Goal: Task Accomplishment & Management: Use online tool/utility

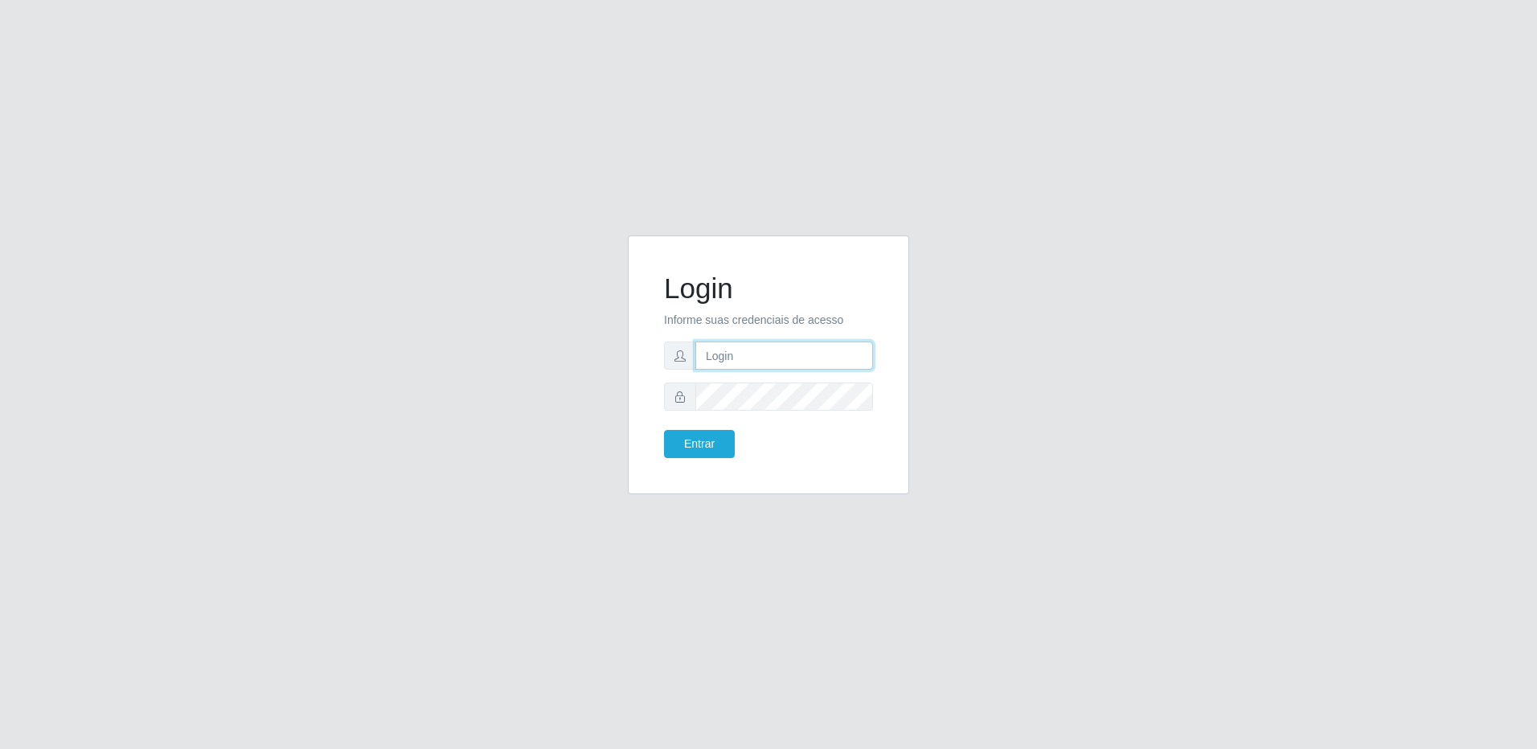
click at [752, 359] on input "text" at bounding box center [785, 356] width 178 height 28
type input "R"
type input "[PERSON_NAME][EMAIL_ADDRESS][PERSON_NAME][PERSON_NAME][DOMAIN_NAME]"
click at [713, 439] on button "Entrar" at bounding box center [699, 444] width 71 height 28
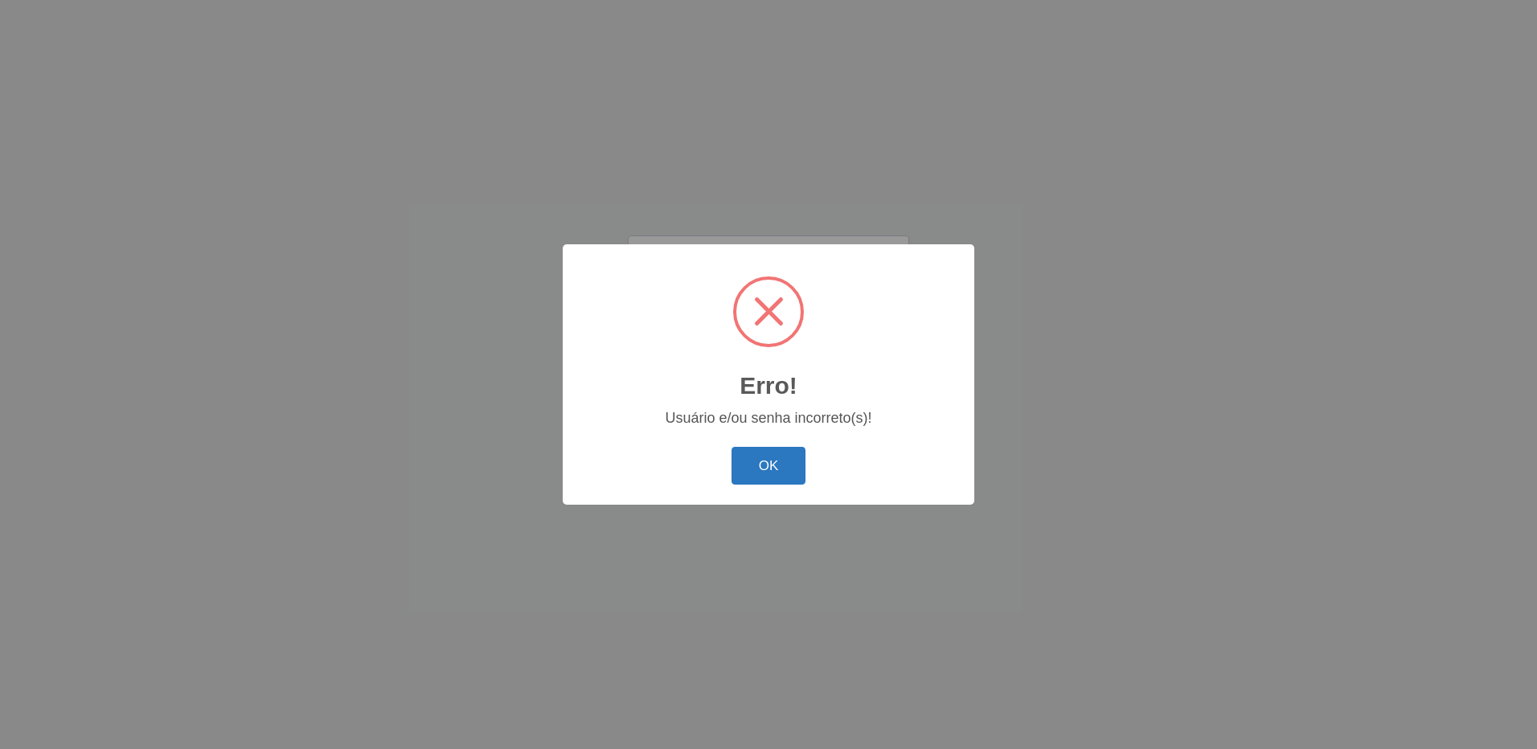
click at [764, 466] on button "OK" at bounding box center [769, 466] width 75 height 38
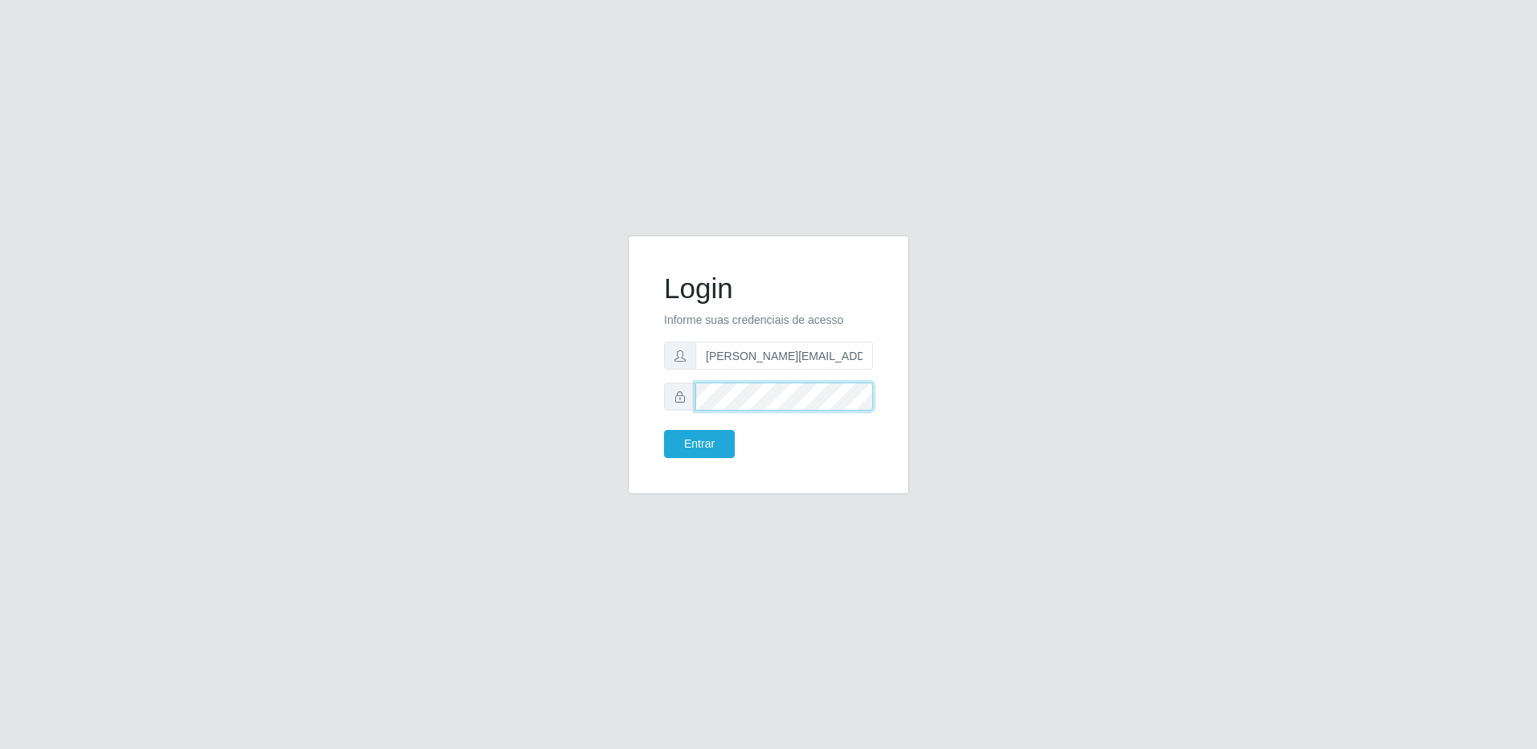
click at [643, 394] on div "Login Informe suas credenciais de acesso [PERSON_NAME][EMAIL_ADDRESS][PERSON_NA…" at bounding box center [768, 365] width 281 height 259
click at [718, 437] on button "Entrar" at bounding box center [699, 444] width 71 height 28
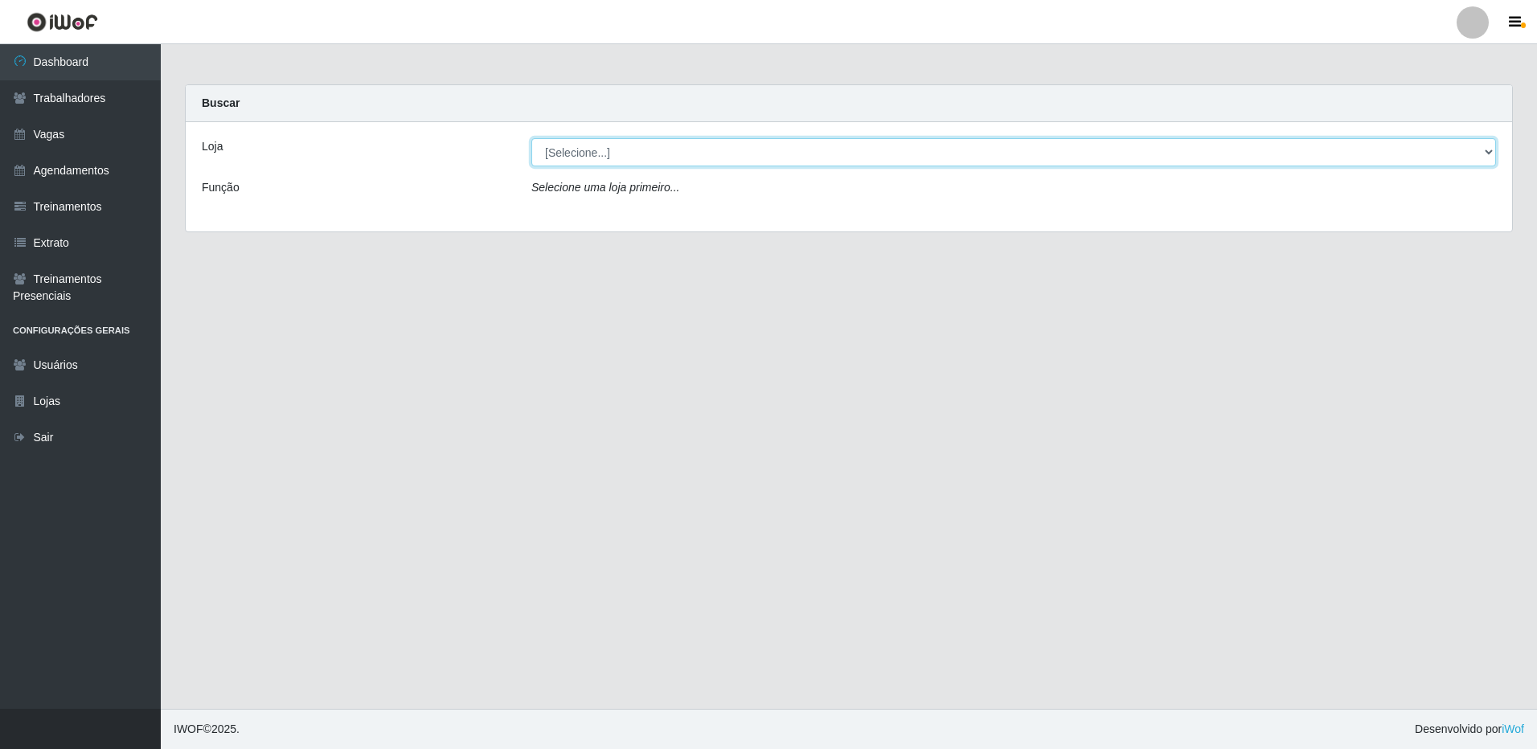
click at [1083, 150] on select "[Selecione...] [GEOGRAPHIC_DATA][PERSON_NAME][GEOGRAPHIC_DATA][PERSON_NAME]" at bounding box center [1014, 152] width 965 height 28
select select "524"
click at [532, 138] on select "[Selecione...] [GEOGRAPHIC_DATA][PERSON_NAME][GEOGRAPHIC_DATA][PERSON_NAME]" at bounding box center [1014, 152] width 965 height 28
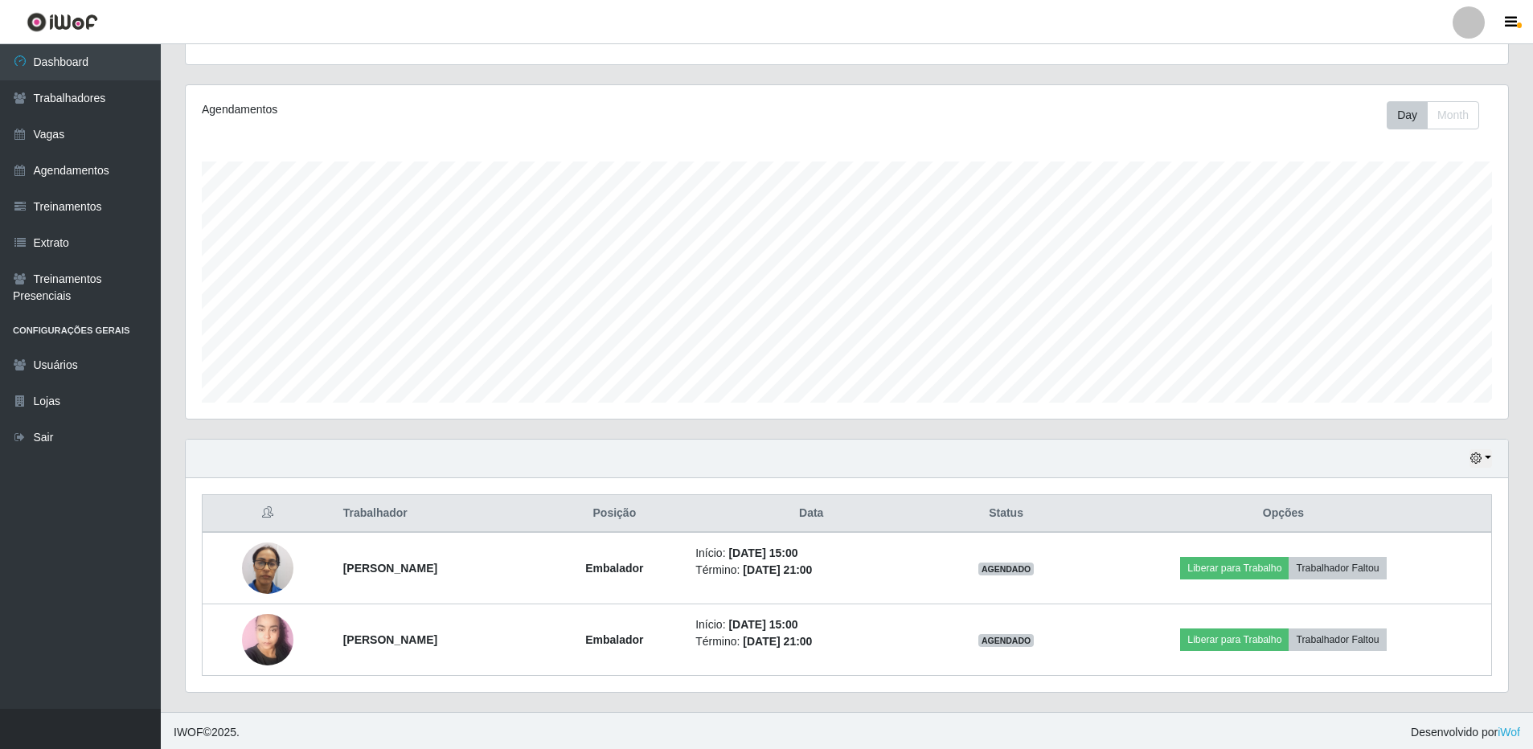
scroll to position [175, 0]
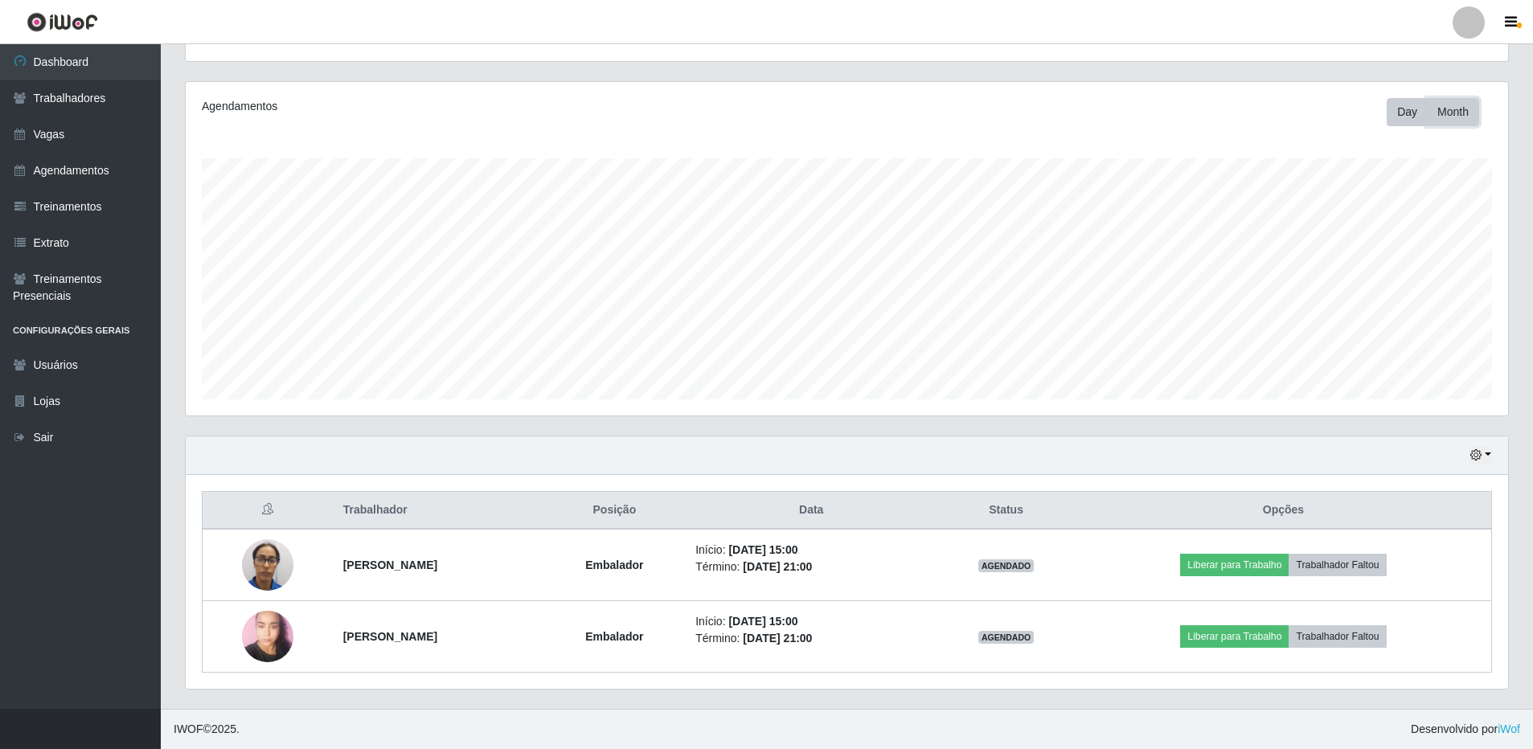
click at [1451, 120] on button "Month" at bounding box center [1453, 112] width 52 height 28
click at [1408, 112] on button "Day" at bounding box center [1407, 112] width 41 height 28
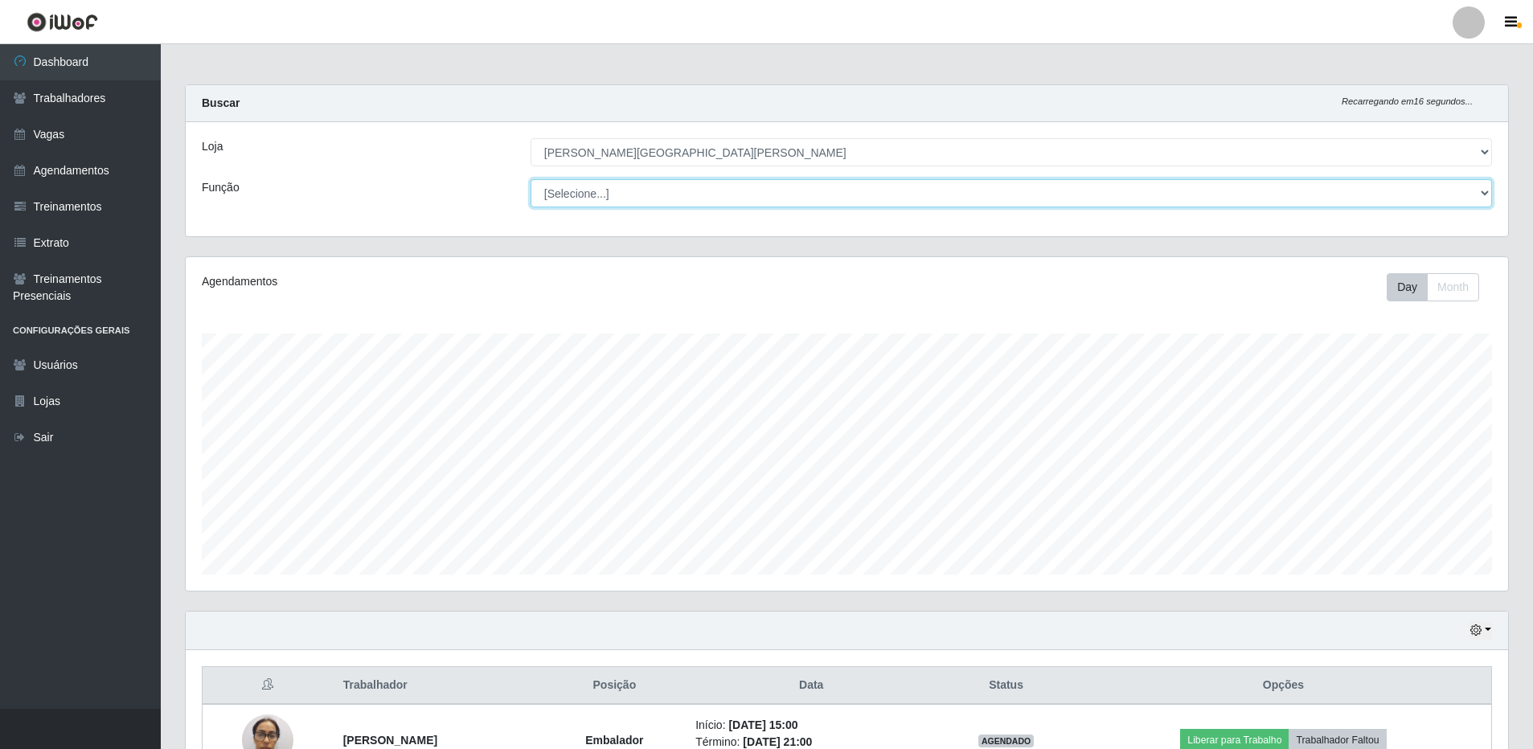
click at [592, 192] on select "[Selecione...] Embalador Embalador + Embalador ++ Repositor Repositor + Reposit…" at bounding box center [1012, 193] width 962 height 28
click at [531, 179] on select "[Selecione...] Embalador Embalador + Embalador ++ Repositor Repositor + Reposit…" at bounding box center [1012, 193] width 962 height 28
click at [1069, 203] on select "[Selecione...] Embalador Embalador + Embalador ++ Repositor Repositor + Reposit…" at bounding box center [1012, 193] width 962 height 28
click at [531, 179] on select "[Selecione...] Embalador Embalador + Embalador ++ Repositor Repositor + Reposit…" at bounding box center [1012, 193] width 962 height 28
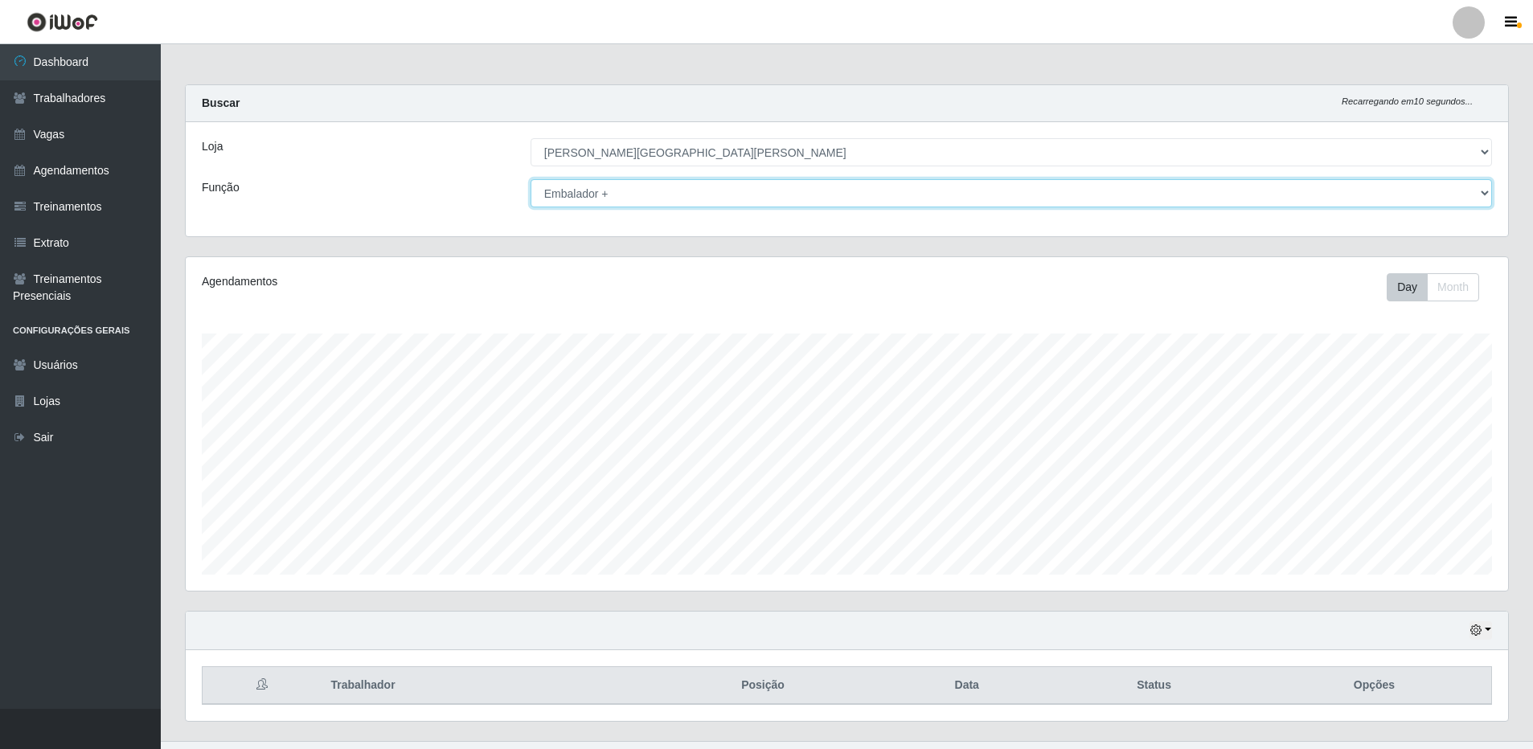
click at [760, 197] on select "[Selecione...] Embalador Embalador + Embalador ++ Repositor Repositor + Reposit…" at bounding box center [1012, 193] width 962 height 28
click at [531, 179] on select "[Selecione...] Embalador Embalador + Embalador ++ Repositor Repositor + Reposit…" at bounding box center [1012, 193] width 962 height 28
click at [692, 194] on select "[Selecione...] Embalador Embalador + Embalador ++ Repositor Repositor + Reposit…" at bounding box center [1012, 193] width 962 height 28
select select "1"
click at [531, 179] on select "[Selecione...] Embalador Embalador + Embalador ++ Repositor Repositor + Reposit…" at bounding box center [1012, 193] width 962 height 28
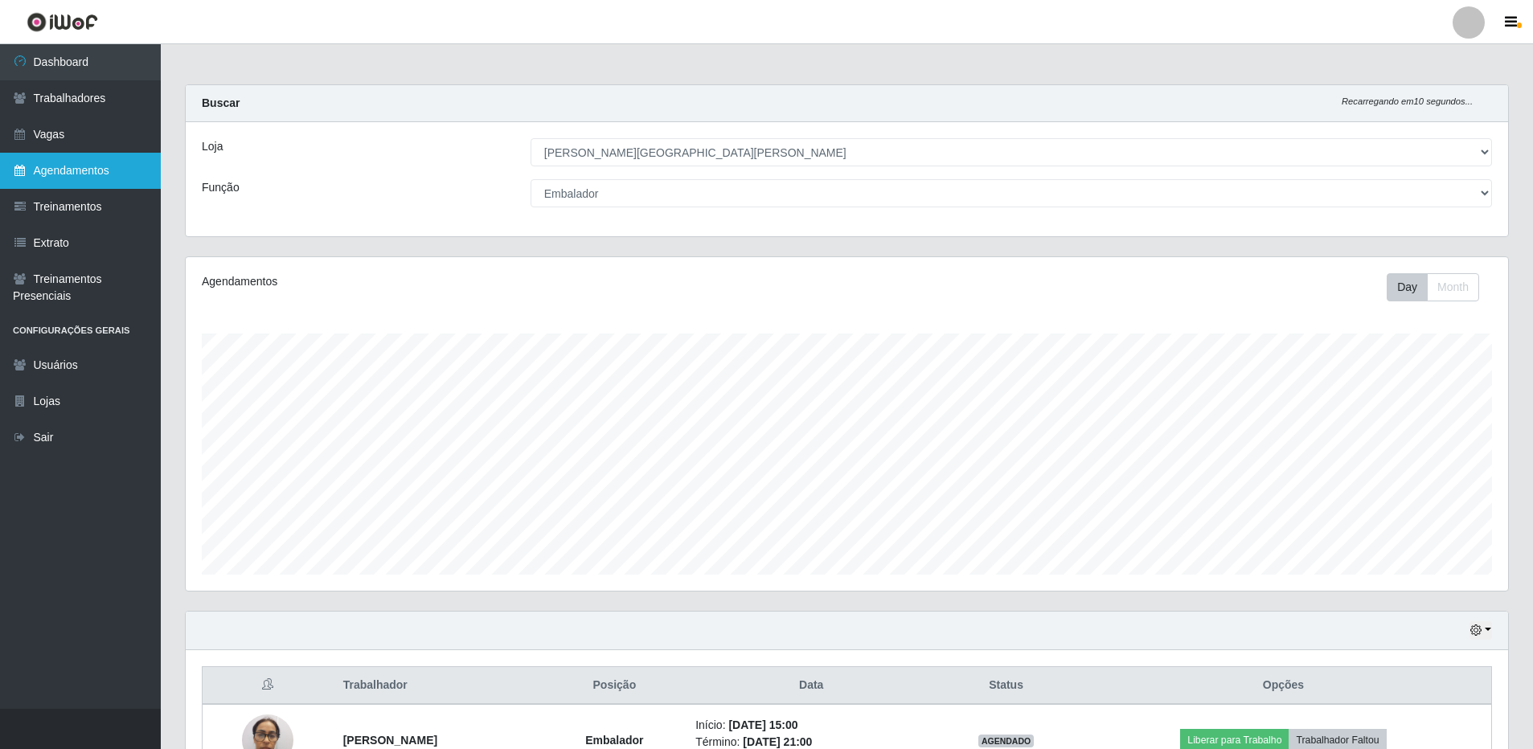
click at [83, 170] on link "Agendamentos" at bounding box center [80, 171] width 161 height 36
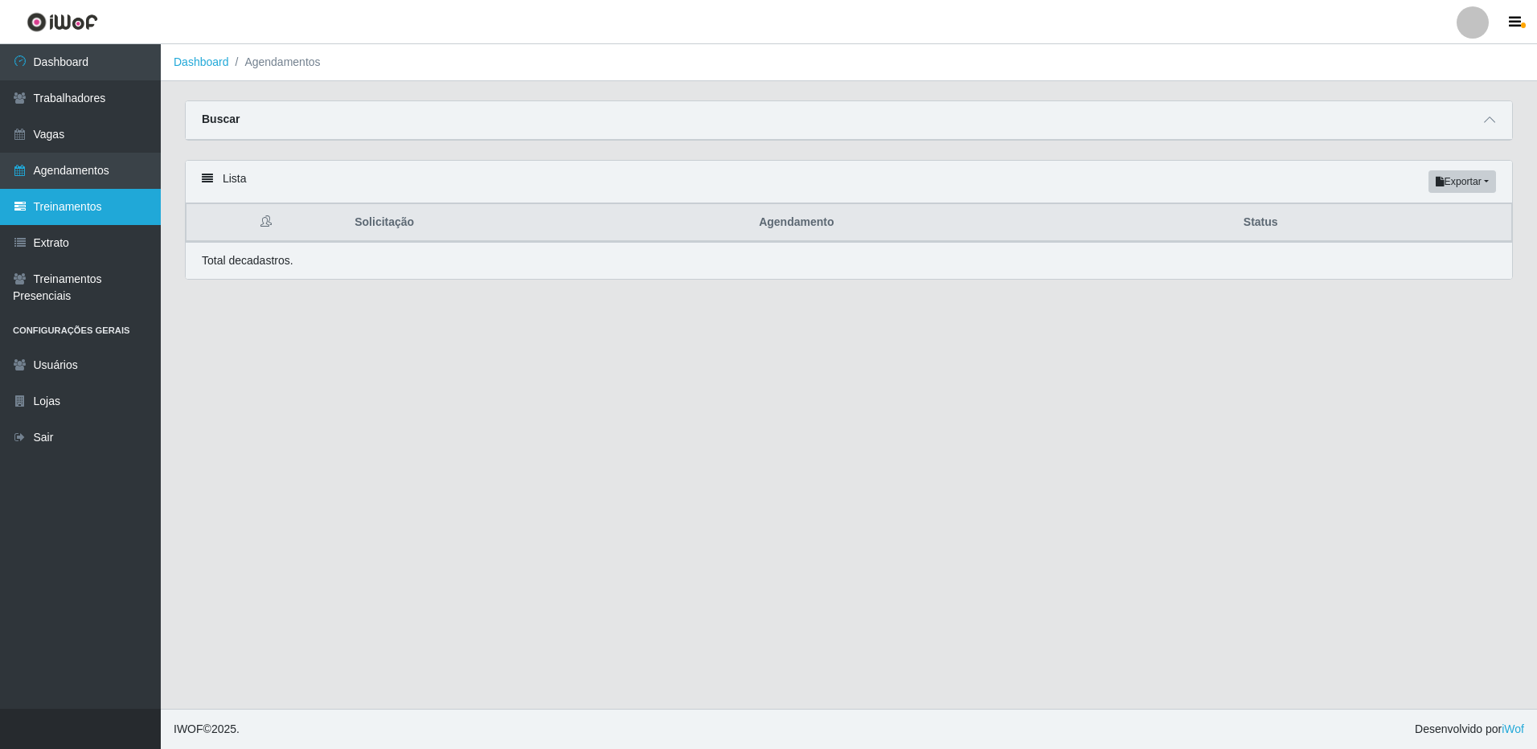
click at [78, 213] on link "Treinamentos" at bounding box center [80, 207] width 161 height 36
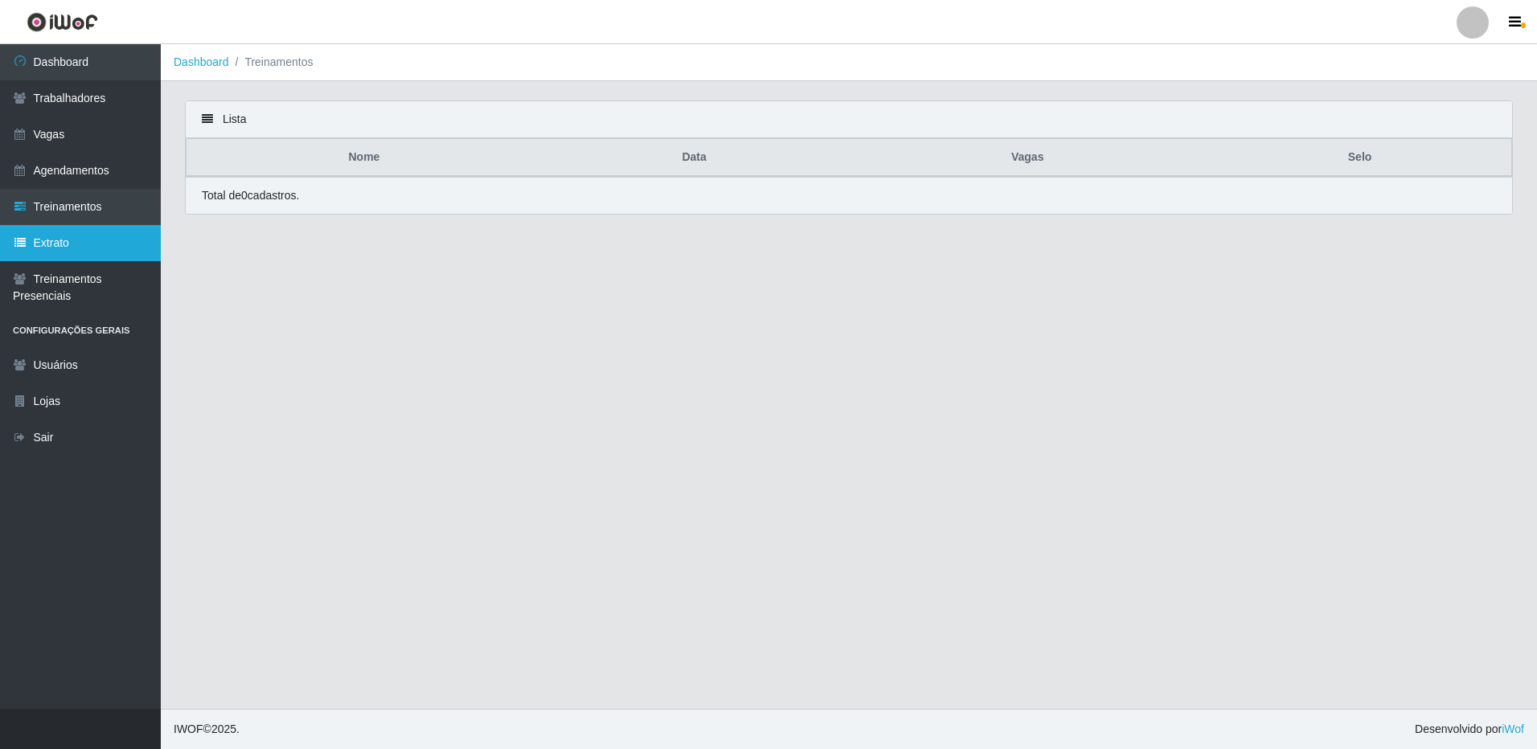
click at [68, 239] on link "Extrato" at bounding box center [80, 243] width 161 height 36
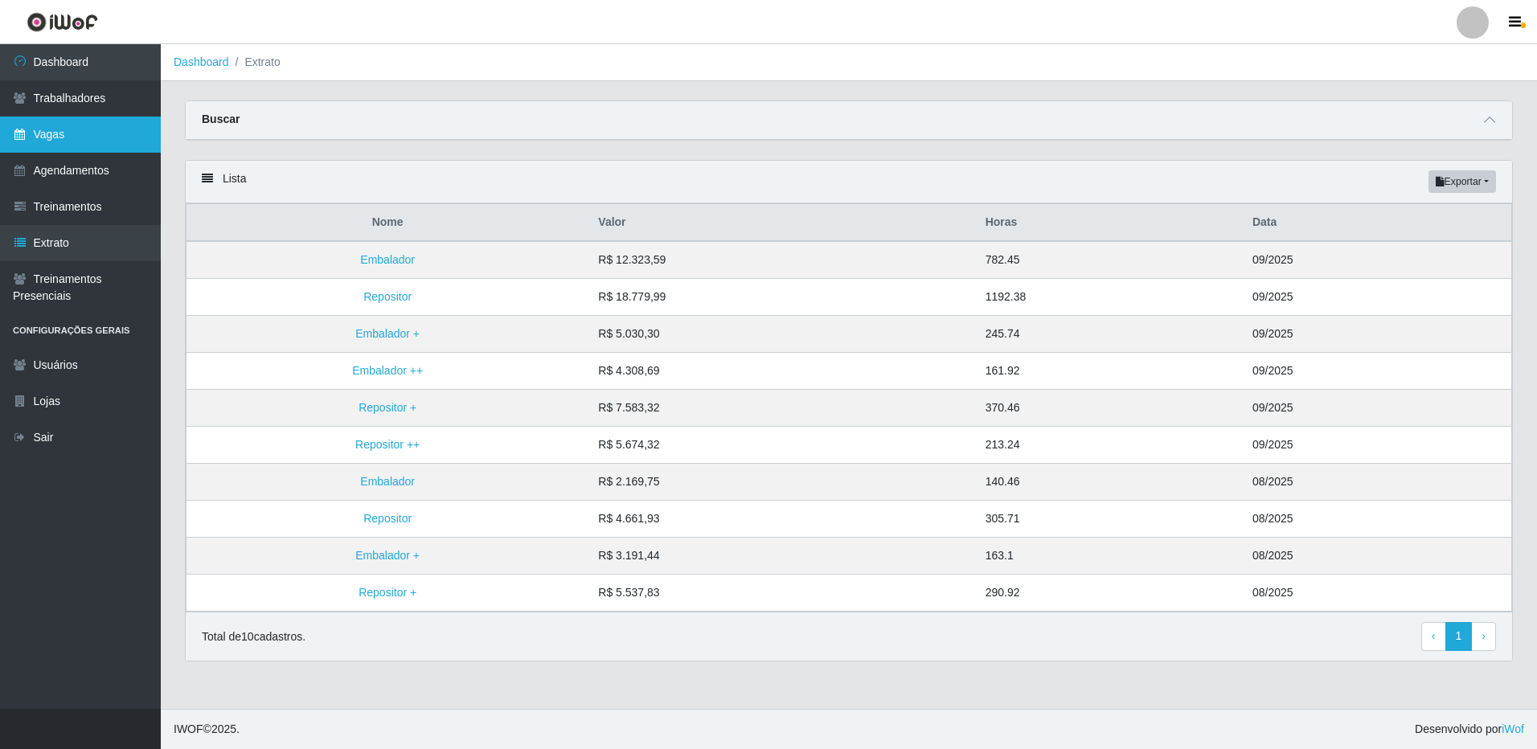
click at [76, 134] on link "Vagas" at bounding box center [80, 135] width 161 height 36
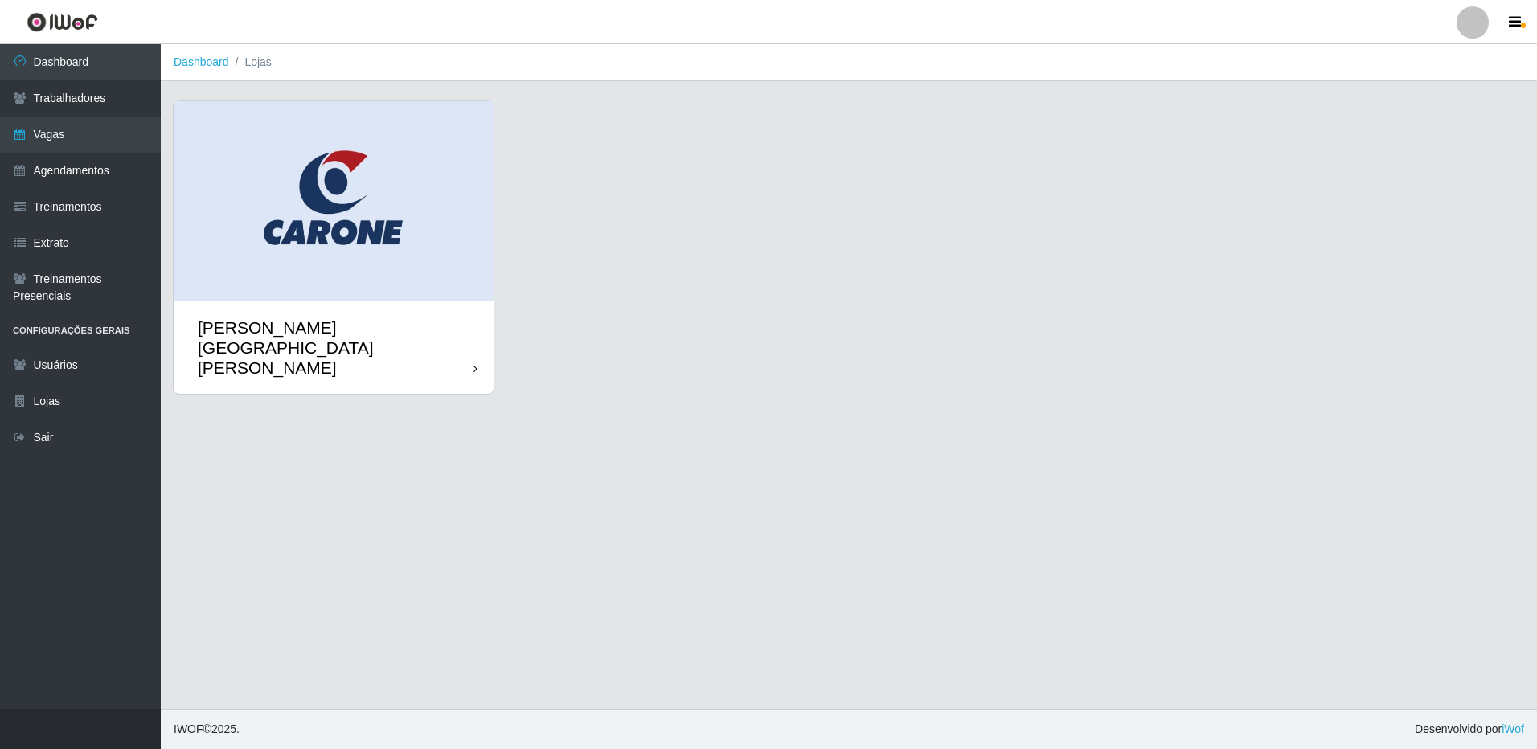
click at [357, 318] on div "[PERSON_NAME][GEOGRAPHIC_DATA][PERSON_NAME]" at bounding box center [336, 348] width 276 height 61
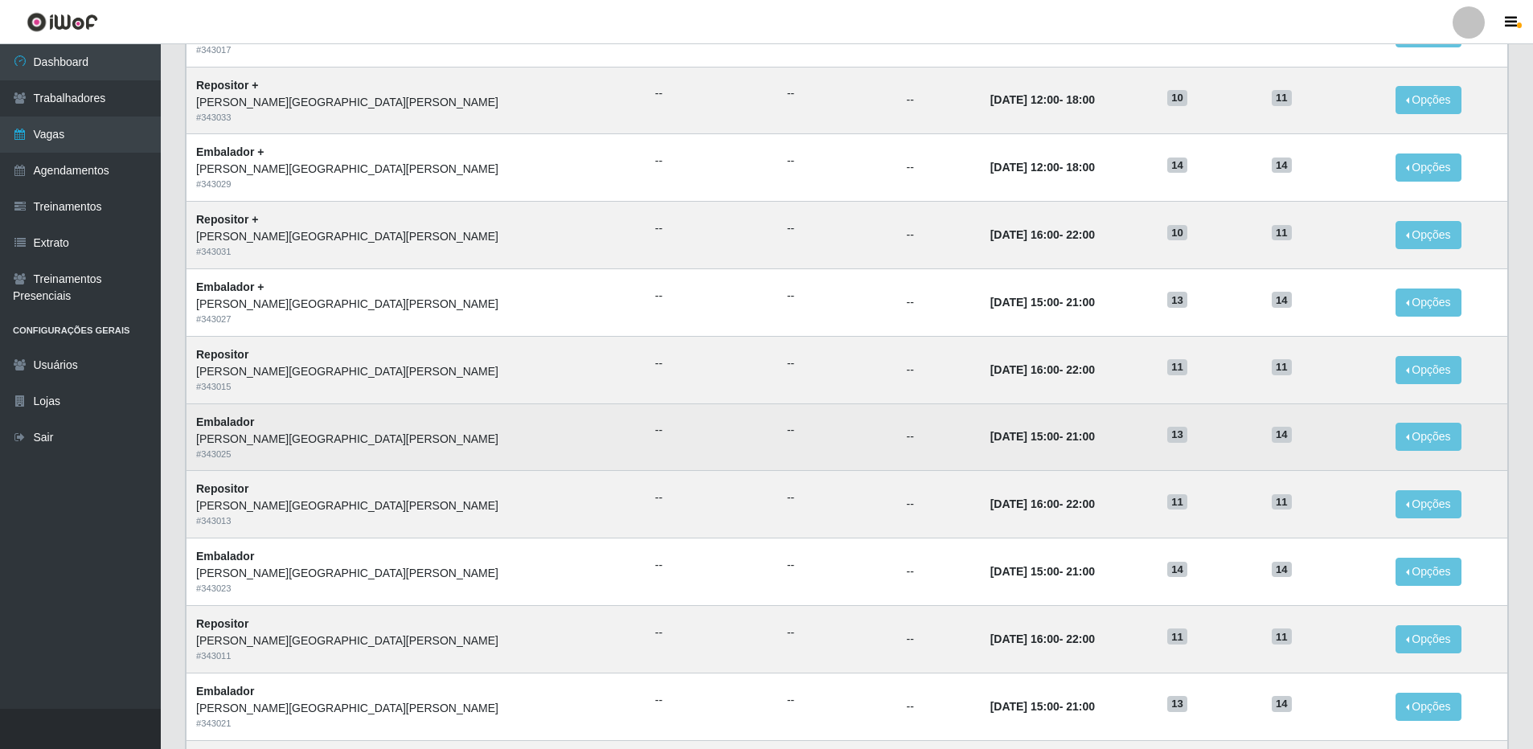
scroll to position [482, 0]
